Goal: Task Accomplishment & Management: Use online tool/utility

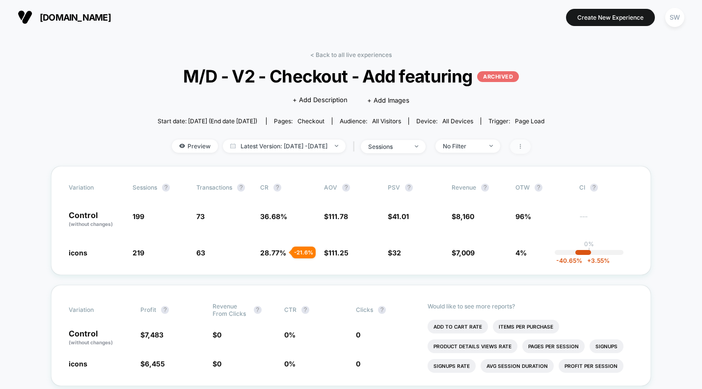
click at [531, 149] on span at bounding box center [520, 146] width 21 height 14
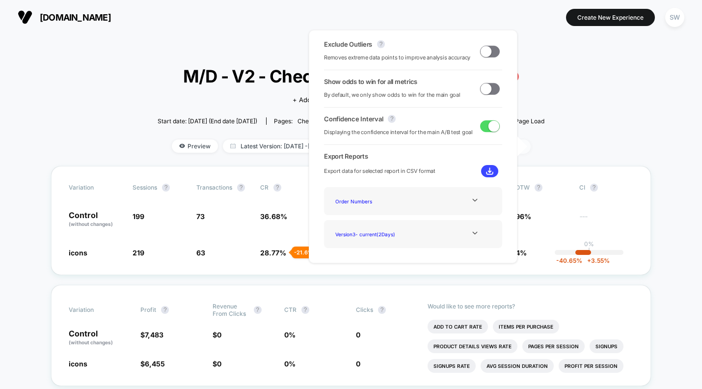
click at [531, 149] on span at bounding box center [520, 146] width 21 height 14
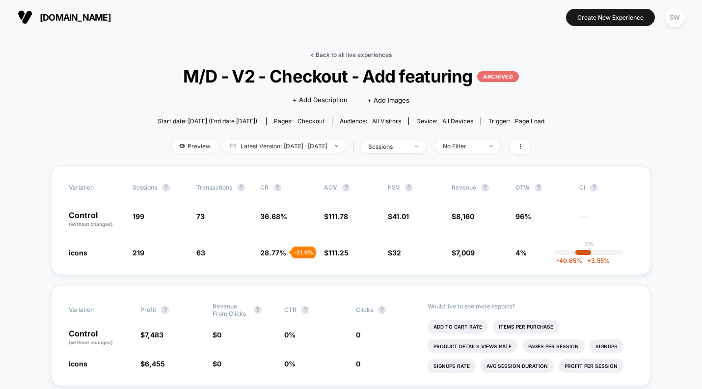
click at [331, 53] on link "< Back to all live experiences" at bounding box center [350, 54] width 81 height 7
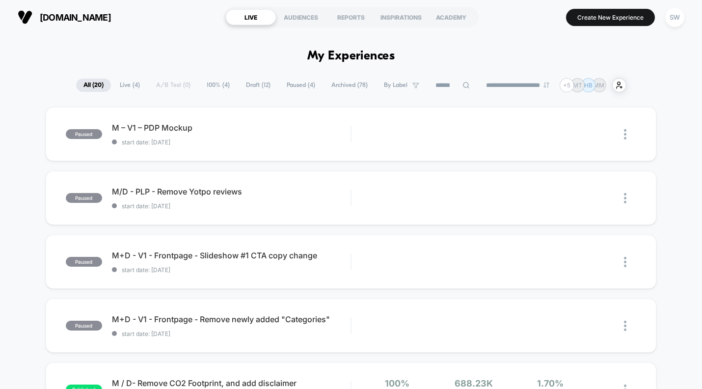
click at [332, 84] on span "Archived ( 78 )" at bounding box center [349, 85] width 51 height 13
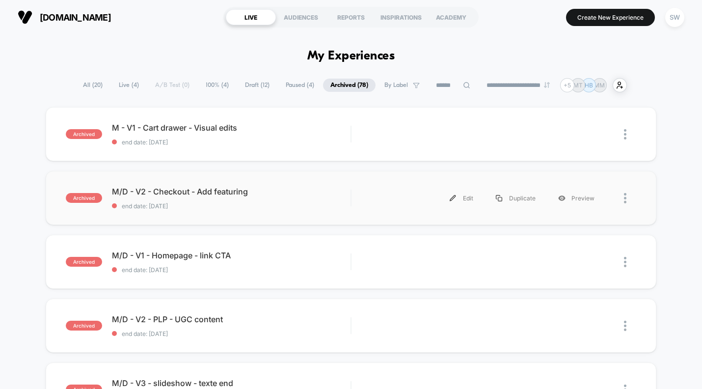
click at [621, 200] on div at bounding box center [621, 198] width 30 height 22
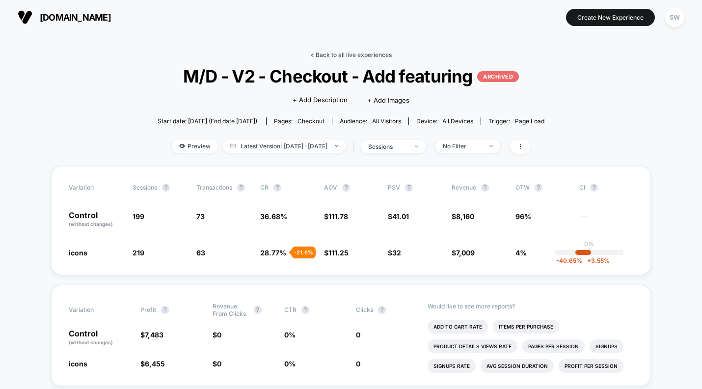
click at [352, 54] on link "< Back to all live experiences" at bounding box center [350, 54] width 81 height 7
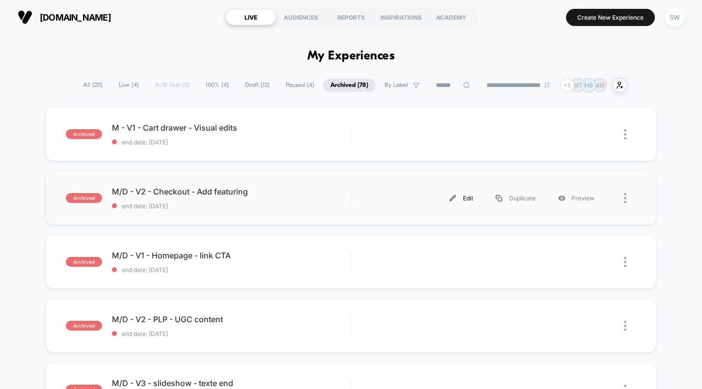
click at [466, 199] on div "Edit" at bounding box center [461, 198] width 46 height 22
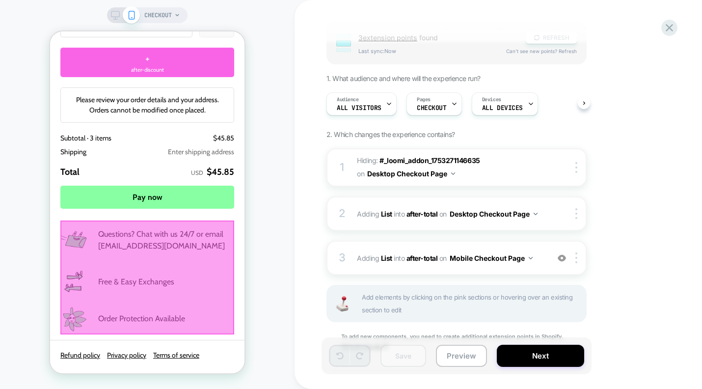
scroll to position [82, 0]
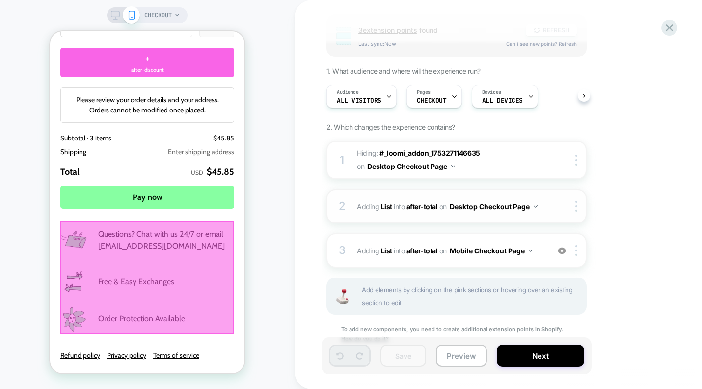
click at [548, 207] on div "2 #_loomi_addon_1754474327937 Adding List INTO after-total after-total on Deskt…" at bounding box center [456, 206] width 260 height 34
click at [536, 205] on img at bounding box center [536, 206] width 4 height 2
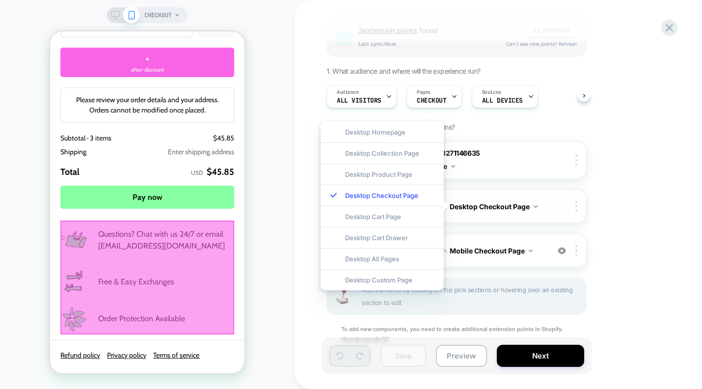
click at [558, 207] on div at bounding box center [570, 206] width 32 height 11
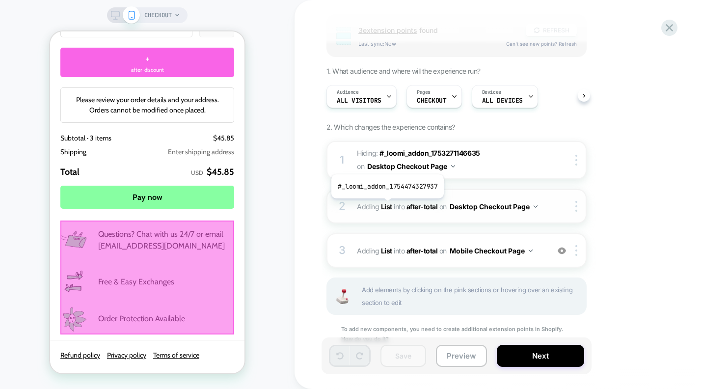
click at [386, 206] on b "List" at bounding box center [386, 206] width 11 height 8
click at [403, 222] on div "2 #_loomi_addon_1754474327937 Adding List INTO after-total after-total on Deskt…" at bounding box center [456, 206] width 260 height 34
click at [429, 260] on div "3 #_loomi_addon_1754477397263 Adding List INTO after-total after-total on Mobil…" at bounding box center [456, 250] width 260 height 34
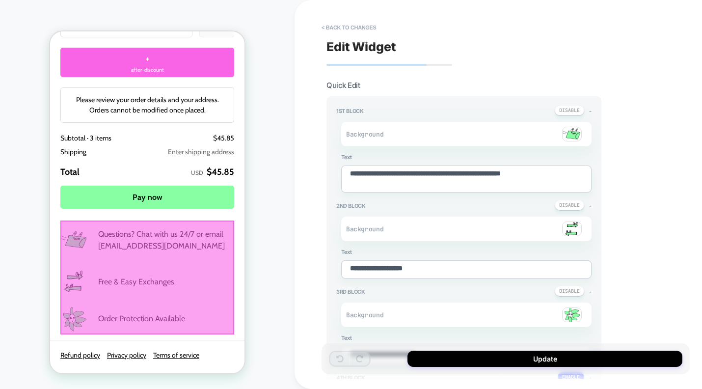
type textarea "*"
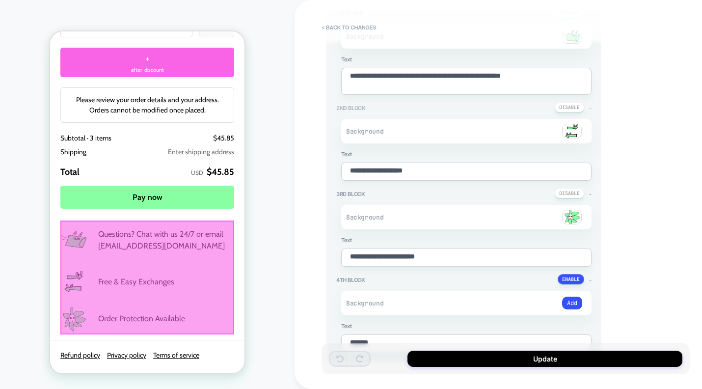
scroll to position [0, 0]
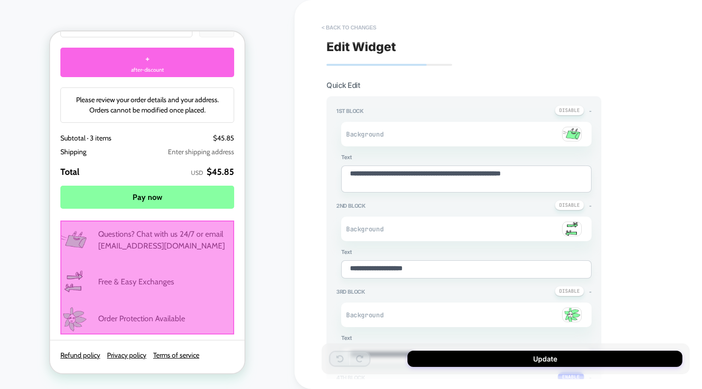
click at [360, 26] on button "< Back to changes" at bounding box center [349, 28] width 65 height 16
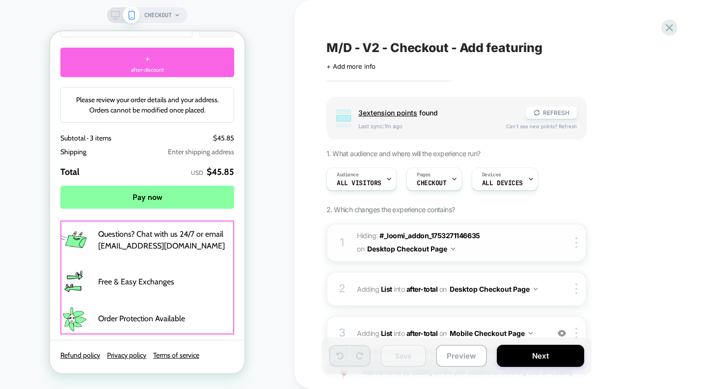
click at [540, 241] on span "Hiding : #_loomi_addon_1753271146635 #_loomi_addon_1753271146635 on Desktop Che…" at bounding box center [450, 242] width 187 height 27
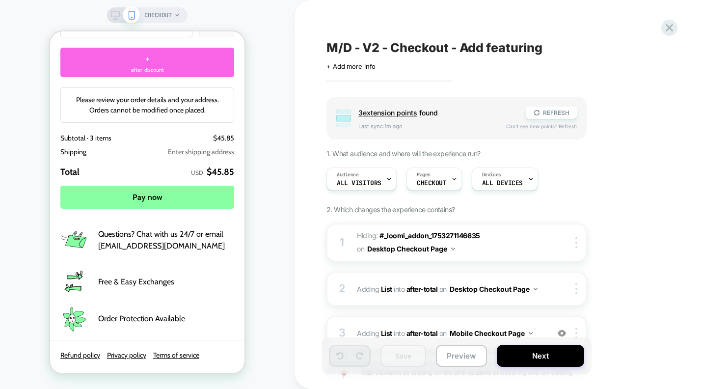
click at [114, 15] on icon at bounding box center [115, 15] width 9 height 9
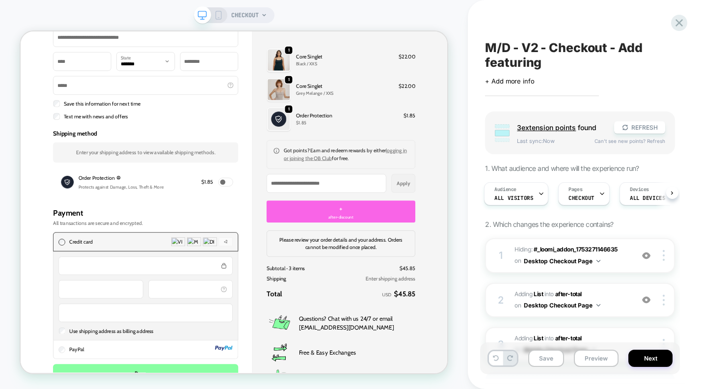
scroll to position [469, 0]
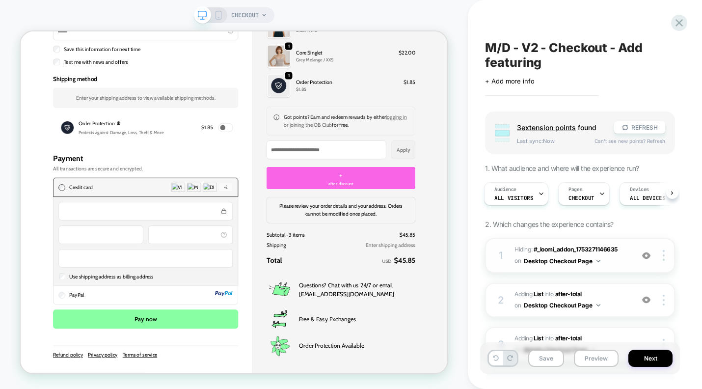
click at [646, 256] on img at bounding box center [646, 255] width 8 height 8
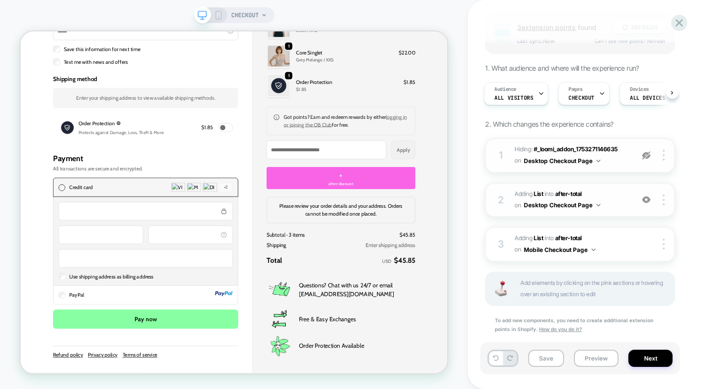
scroll to position [117, 0]
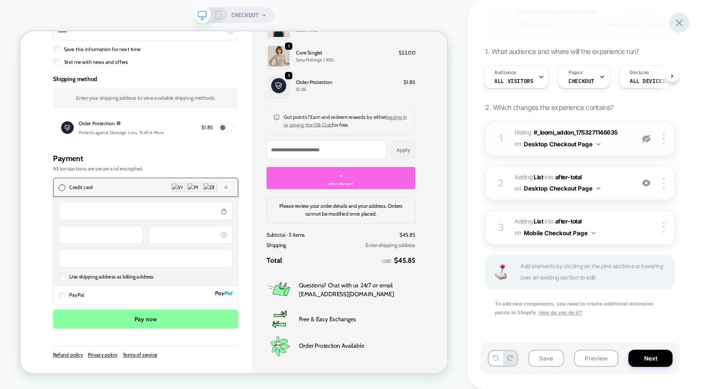
click at [676, 22] on icon at bounding box center [679, 22] width 13 height 13
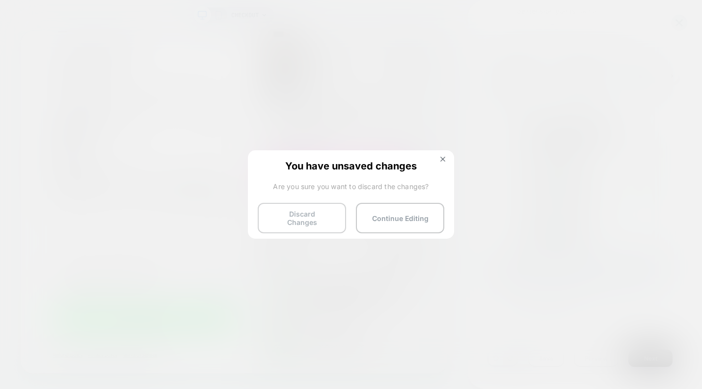
click at [307, 210] on button "Discard Changes" at bounding box center [302, 218] width 88 height 30
